Goal: Task Accomplishment & Management: Manage account settings

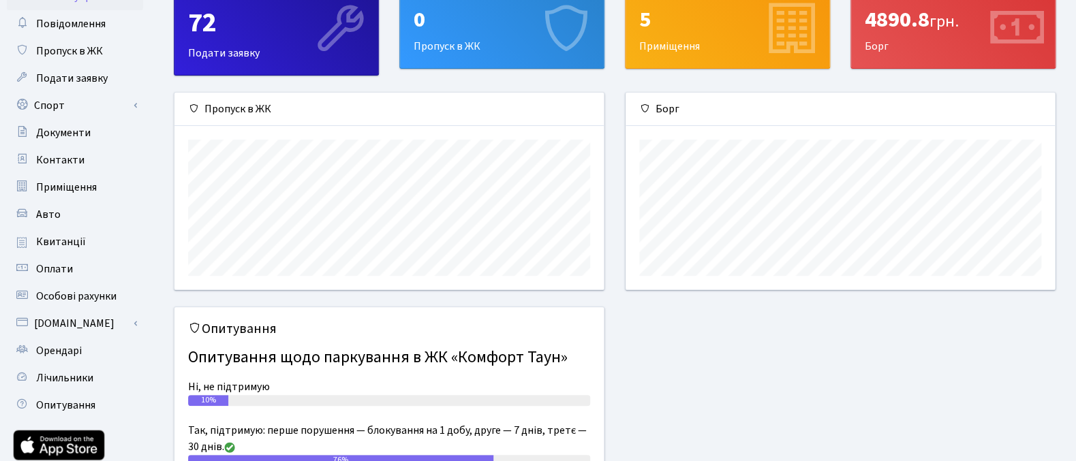
scroll to position [74, 0]
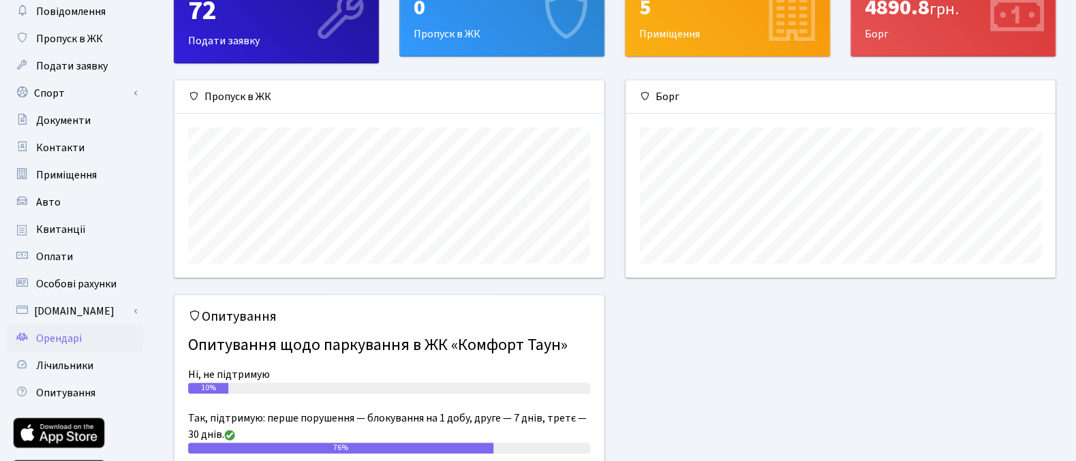
click at [74, 341] on span "Орендарі" at bounding box center [59, 338] width 46 height 15
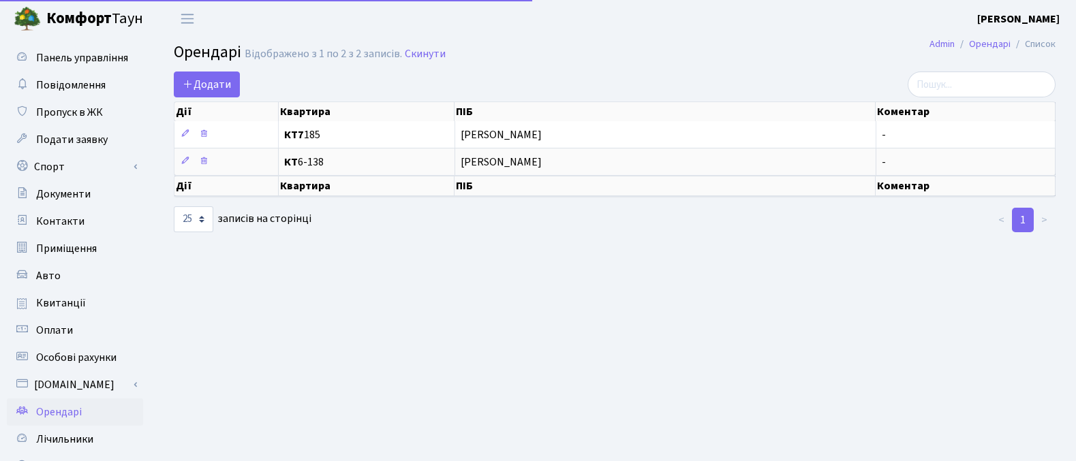
select select "25"
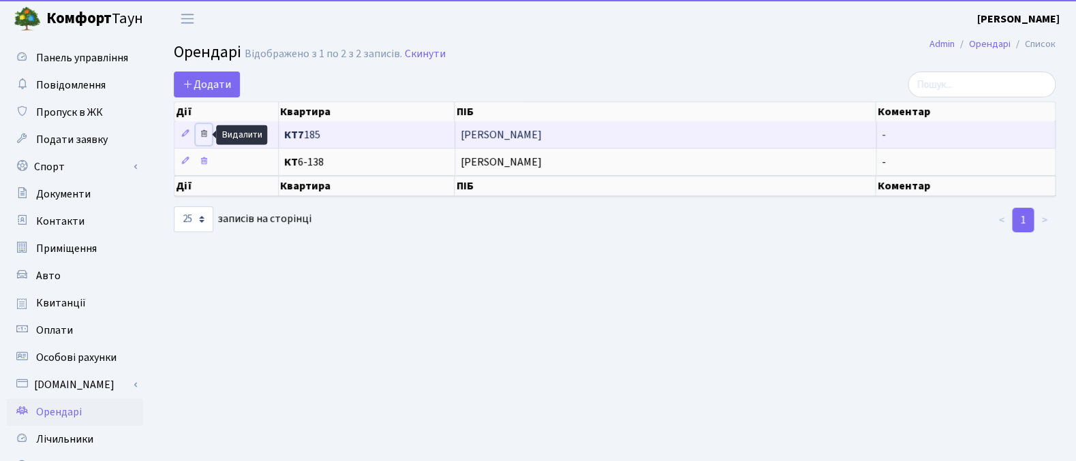
click at [204, 134] on icon at bounding box center [204, 134] width 10 height 10
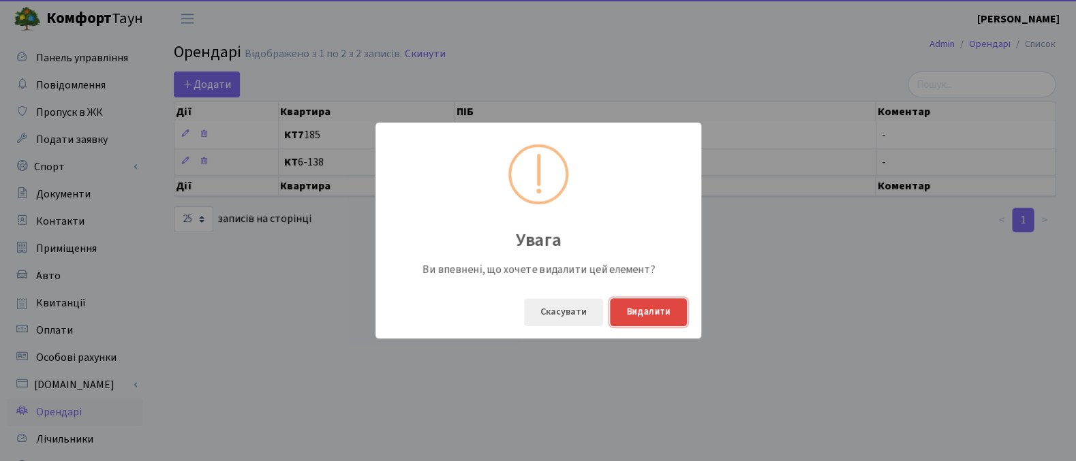
click at [652, 313] on button "Видалити" at bounding box center [648, 312] width 77 height 28
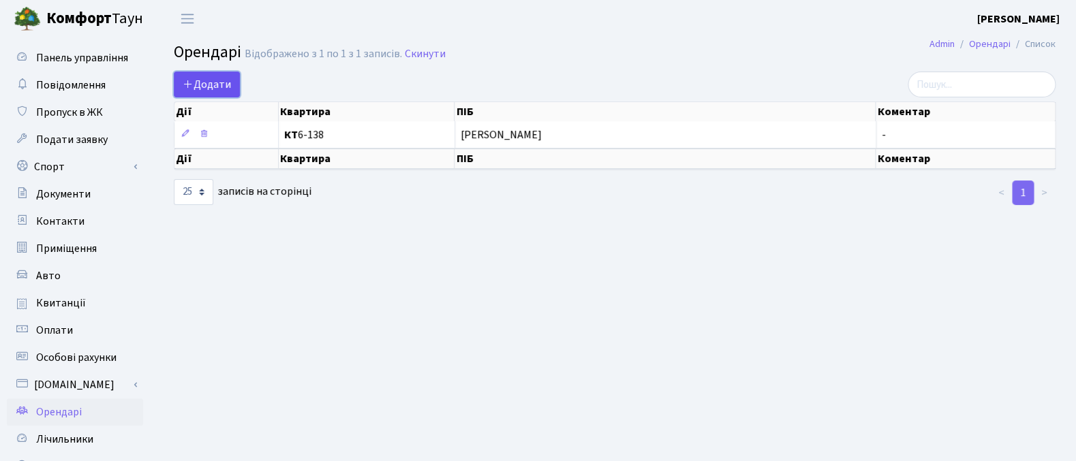
click at [187, 76] on link "Додати" at bounding box center [207, 85] width 66 height 26
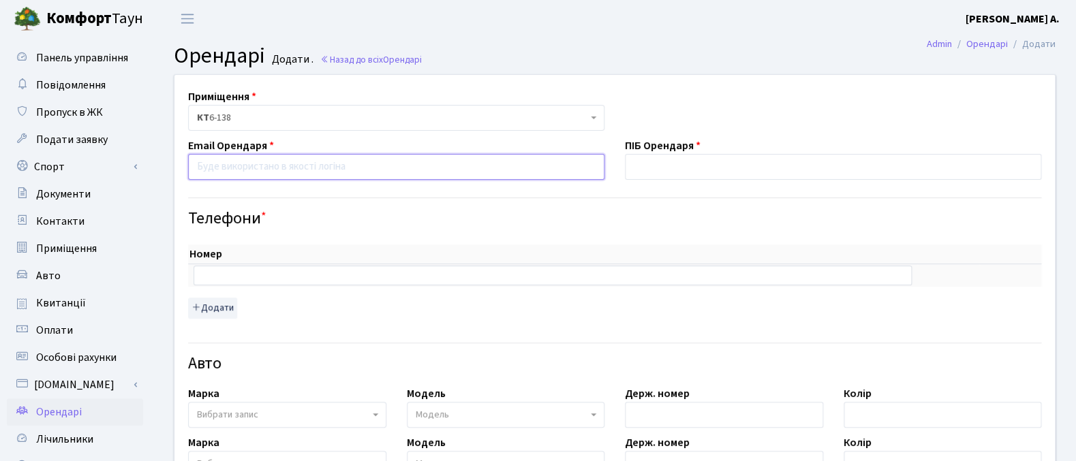
click at [259, 170] on input "email" at bounding box center [396, 167] width 416 height 26
paste input "galaganvaleriya@gmail.com"
type input "galaganvaleriya@gmail.com"
click at [678, 160] on input "text" at bounding box center [833, 167] width 416 height 26
type input "Галаган Валерія"
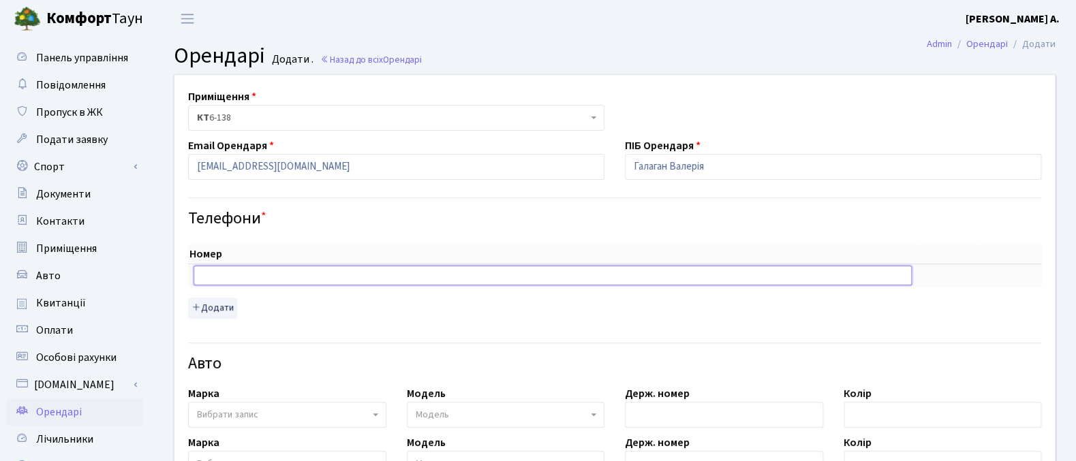
click at [390, 275] on input "text" at bounding box center [553, 275] width 718 height 19
paste input "0990833352"
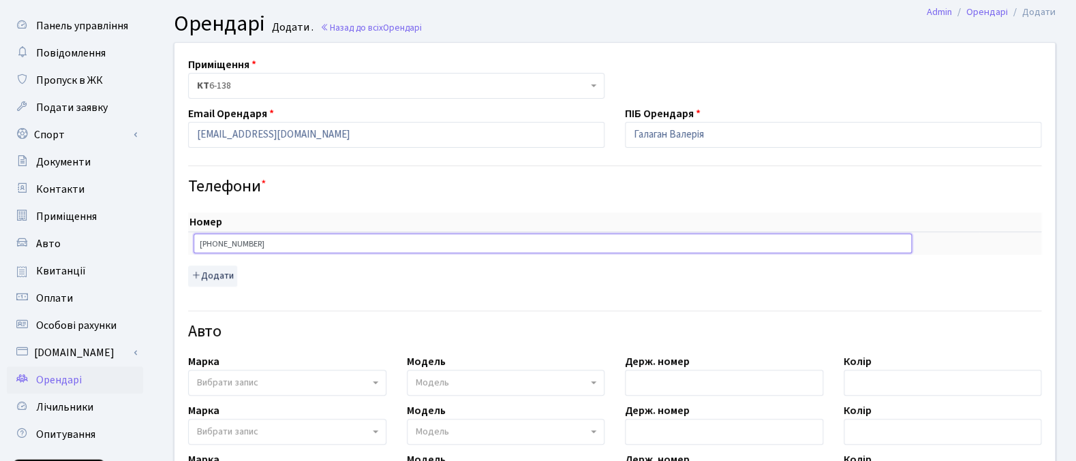
scroll to position [32, 0]
type input "+380990833352"
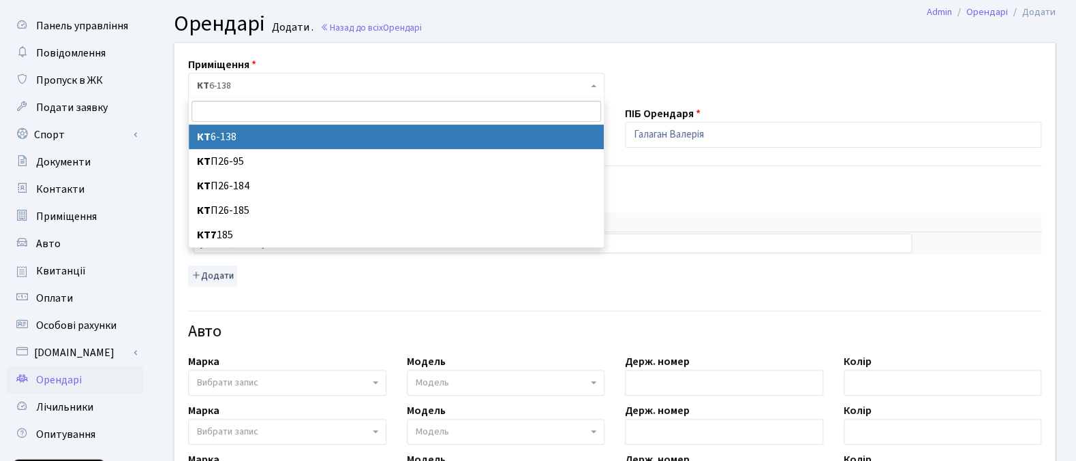
click at [418, 86] on span "КТ 6-138" at bounding box center [392, 86] width 390 height 14
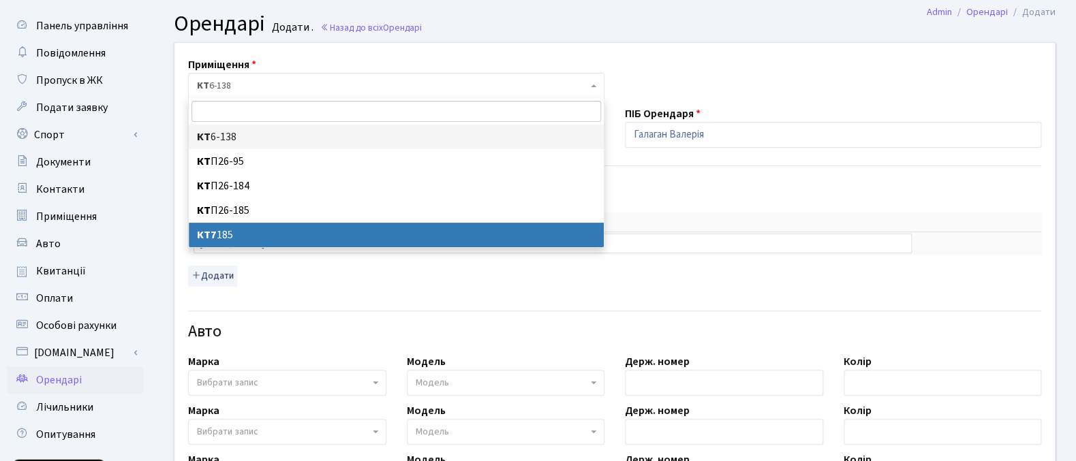
select select "18616"
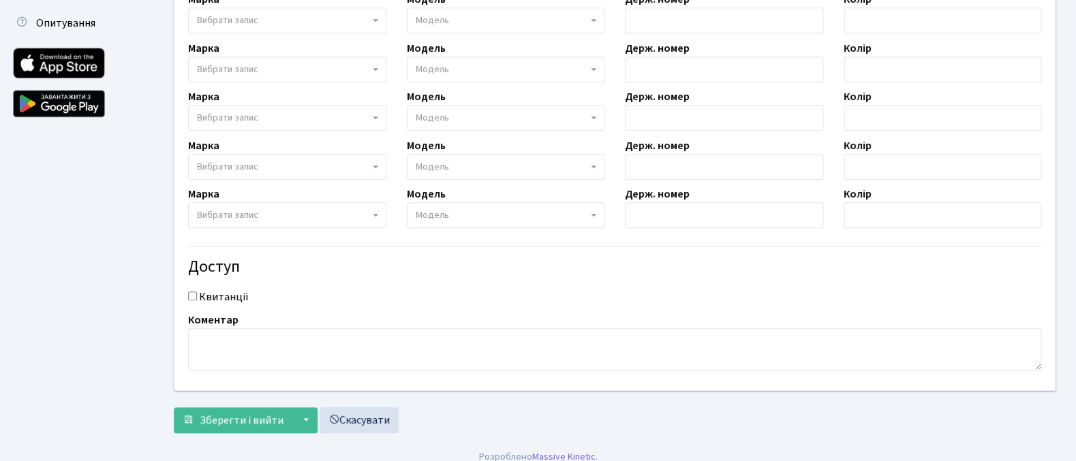
scroll to position [457, 0]
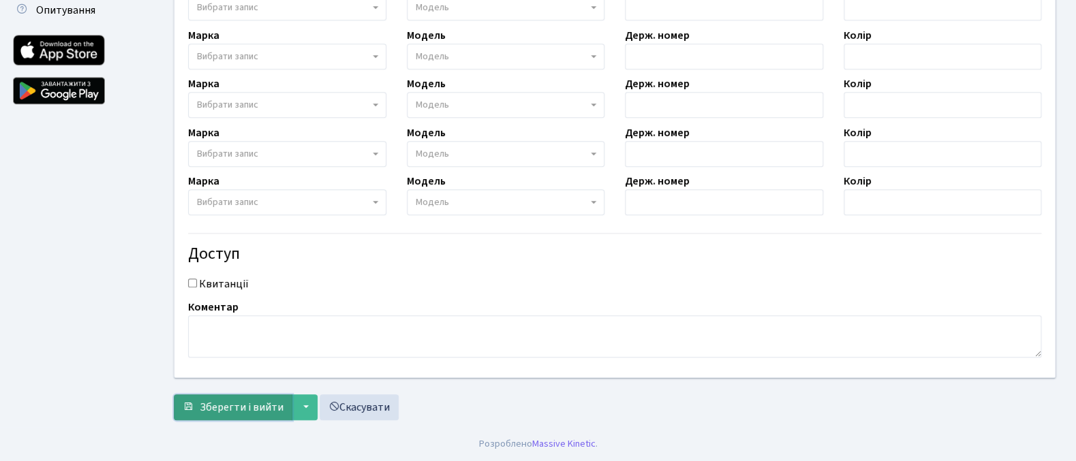
click at [249, 407] on span "Зберегти і вийти" at bounding box center [242, 407] width 84 height 15
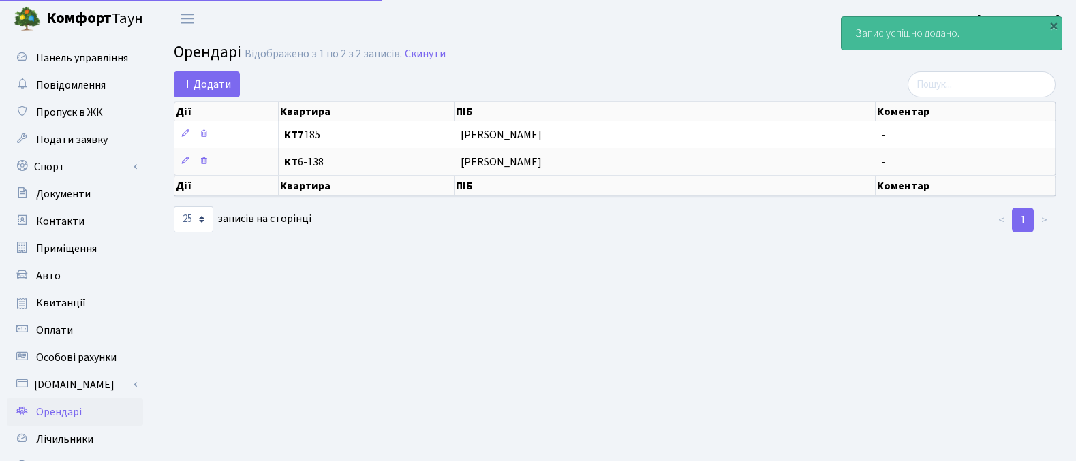
select select "25"
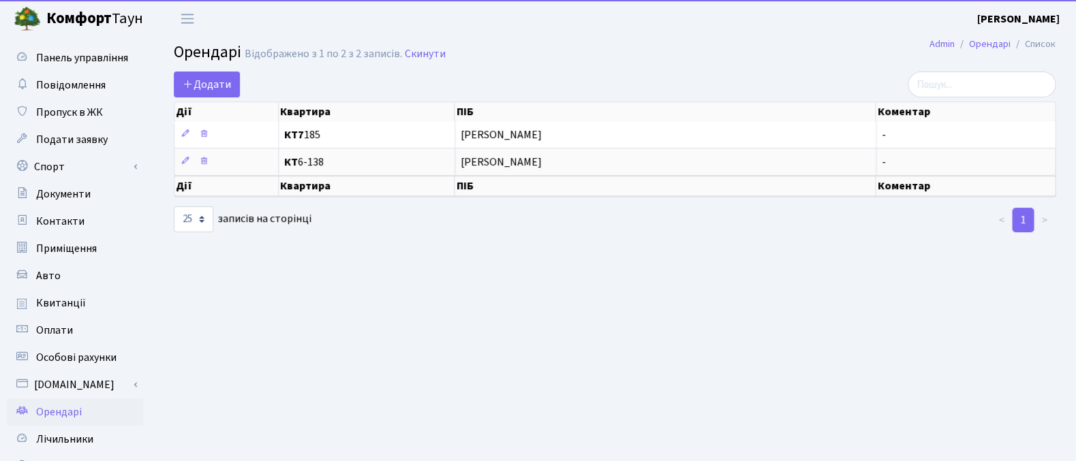
click at [1021, 15] on b "[PERSON_NAME]" at bounding box center [1018, 19] width 82 height 15
click at [960, 82] on link "Вийти" at bounding box center [991, 74] width 136 height 21
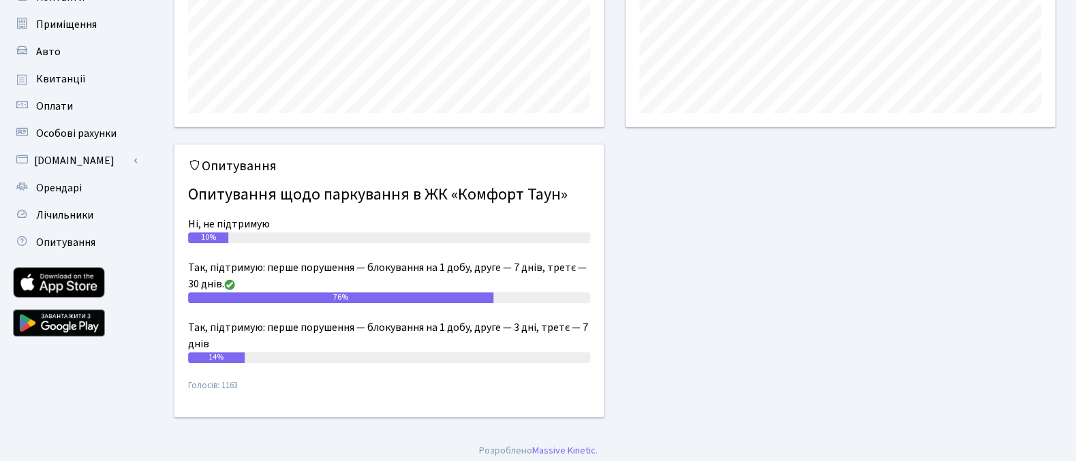
scroll to position [231, 0]
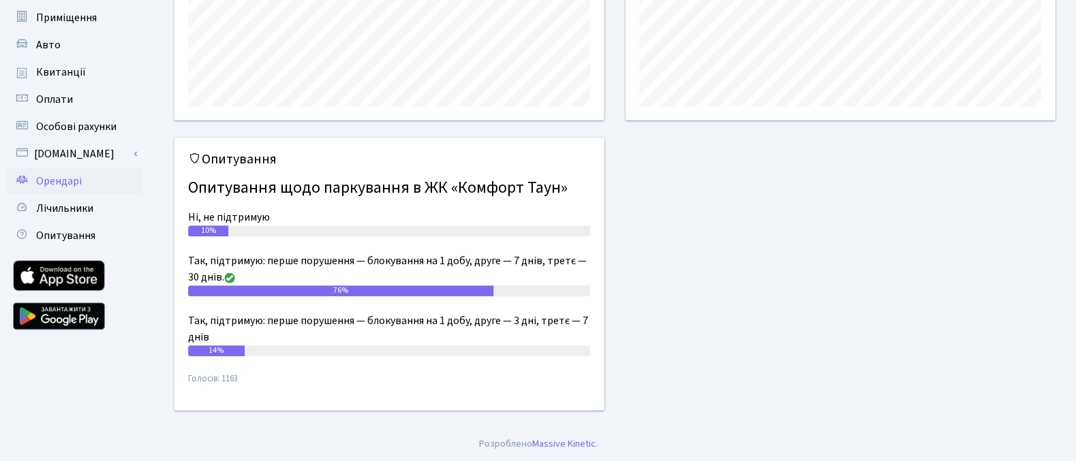
click at [83, 180] on link "Орендарі" at bounding box center [75, 181] width 136 height 27
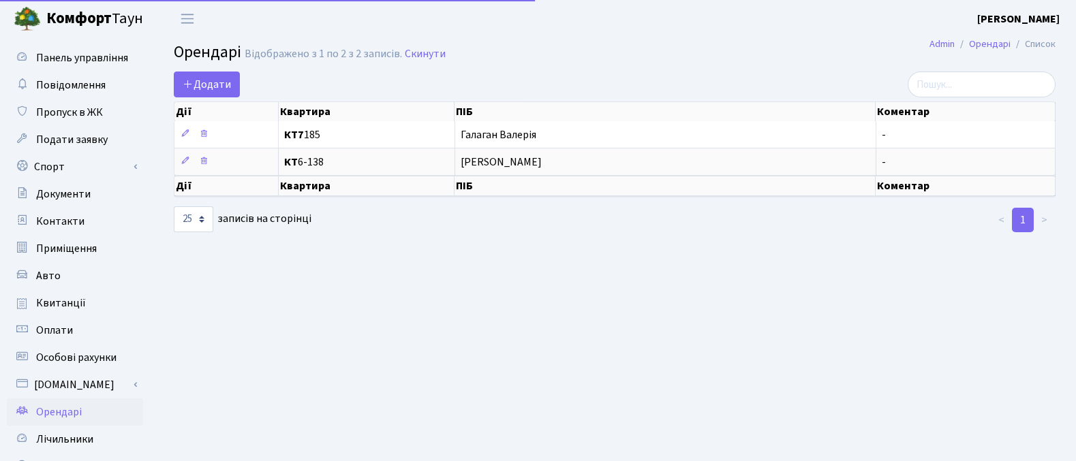
select select "25"
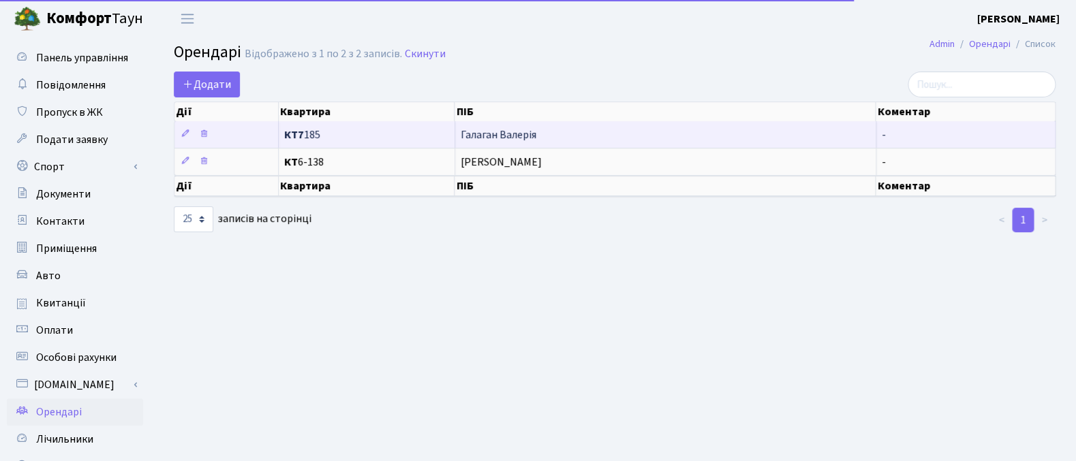
click at [482, 137] on span "Галаган Валерія" at bounding box center [666, 134] width 410 height 11
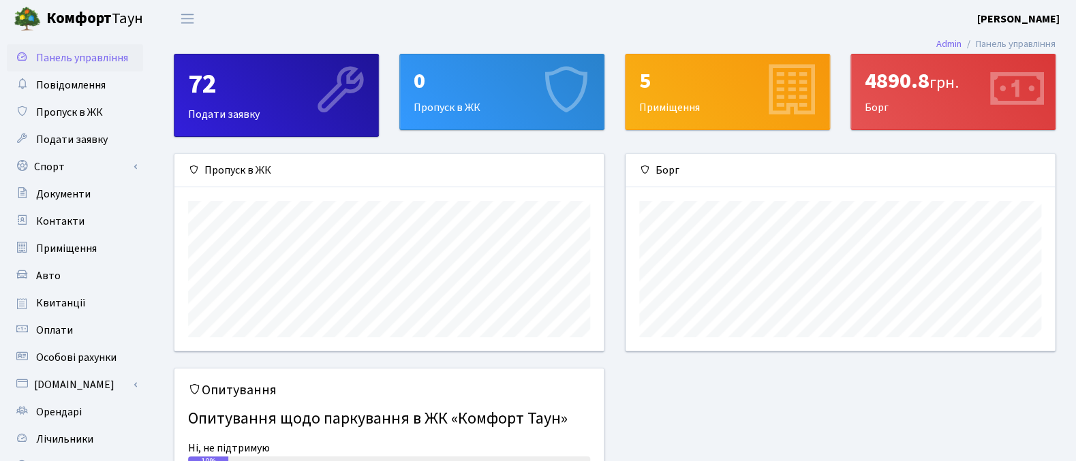
scroll to position [197, 429]
